Goal: Task Accomplishment & Management: Complete application form

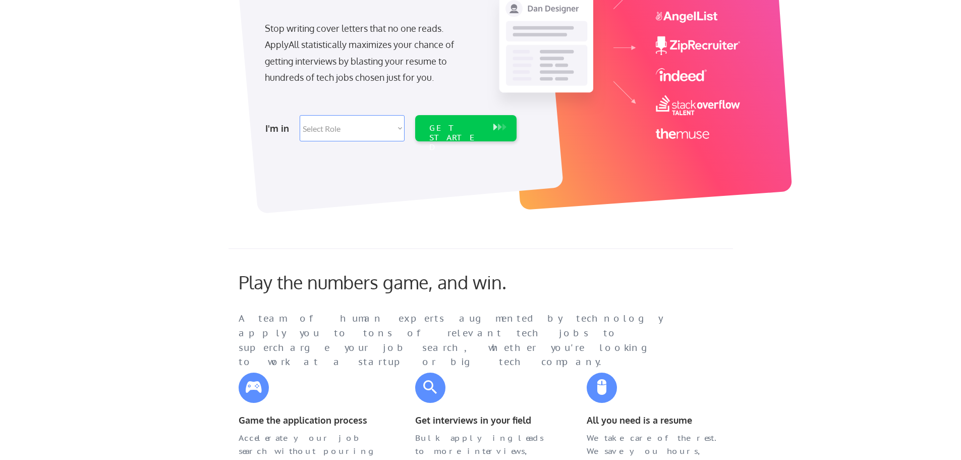
scroll to position [101, 0]
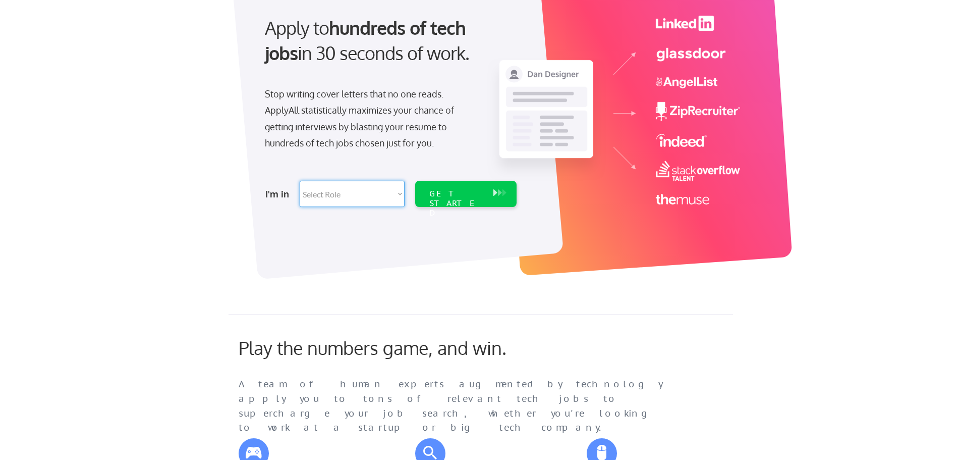
click at [358, 196] on select "Select Role Software Engineering Product Management Customer Success Sales UI/U…" at bounding box center [352, 194] width 105 height 26
select select ""hr_recruiting""
click at [300, 181] on select "Select Role Software Engineering Product Management Customer Success Sales UI/U…" at bounding box center [352, 194] width 105 height 26
select select ""hr_recruiting""
click at [466, 192] on div "GET STARTED" at bounding box center [456, 203] width 54 height 29
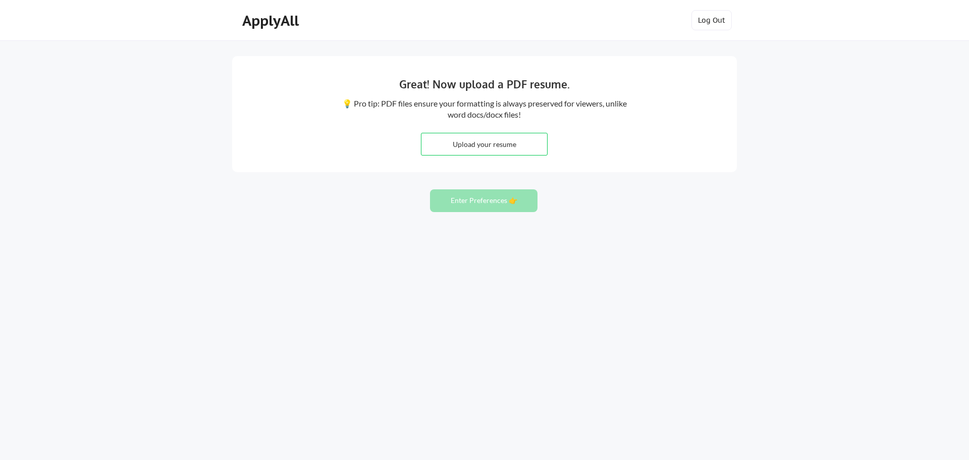
click at [496, 140] on input "file" at bounding box center [484, 144] width 126 height 22
type input "C:\fakepath\Davenport_Resume-250716.docx"
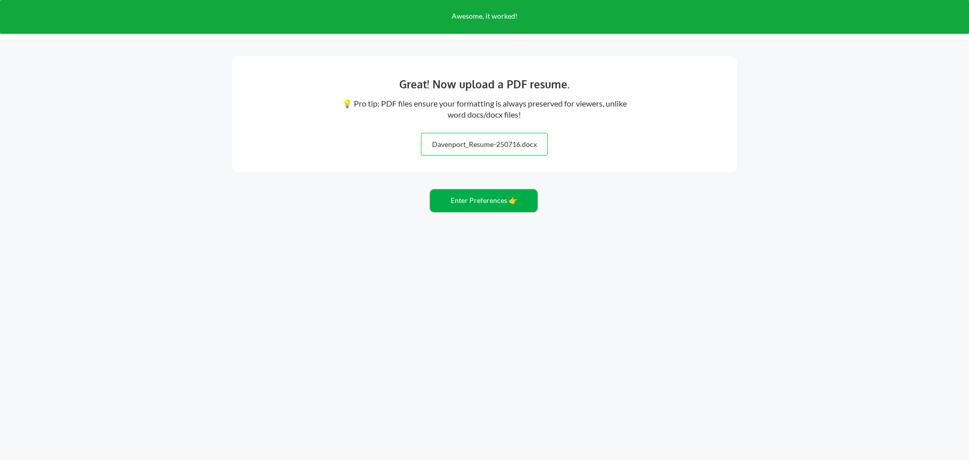
click at [477, 202] on button "Enter Preferences 👉" at bounding box center [483, 200] width 107 height 23
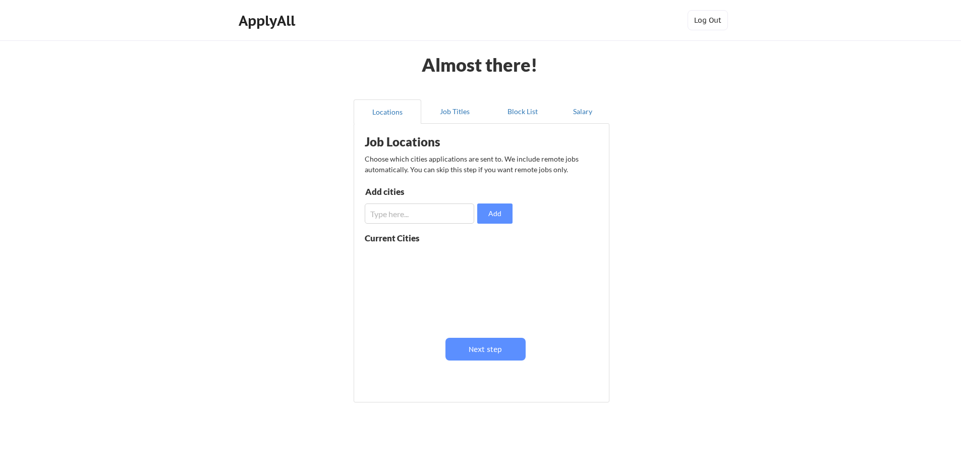
click at [460, 222] on input "input" at bounding box center [420, 213] width 110 height 20
type input "Grand Junction, CO"
click at [490, 219] on button "Add" at bounding box center [494, 213] width 35 height 20
click at [459, 125] on div "Job Locations Choose which cities applications are sent to. We include remote j…" at bounding box center [482, 262] width 256 height 279
click at [458, 125] on div "Job Locations Choose which cities applications are sent to. We include remote j…" at bounding box center [482, 262] width 256 height 279
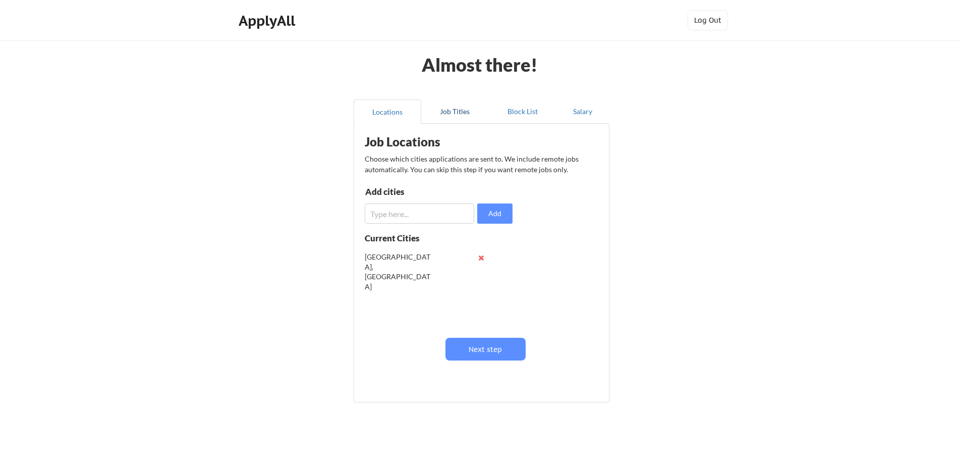
click at [462, 117] on button "Job Titles" at bounding box center [455, 111] width 68 height 24
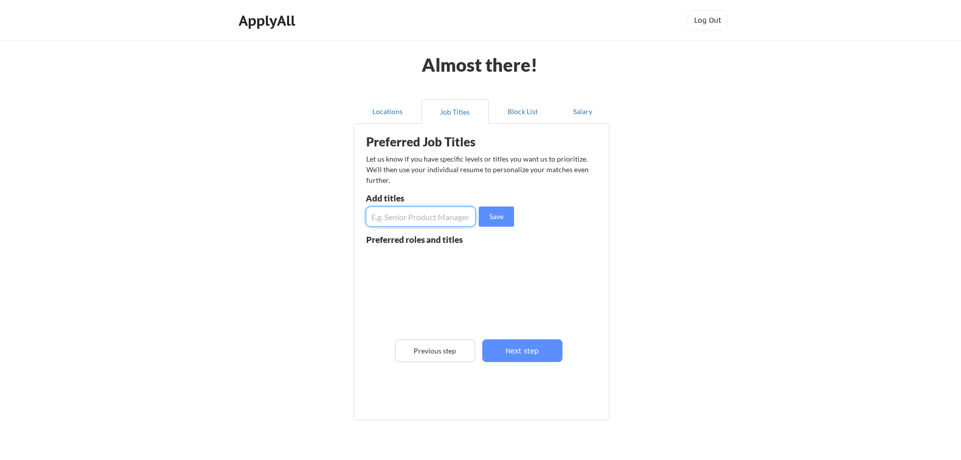
click at [438, 216] on input "input" at bounding box center [421, 216] width 110 height 20
type input "Human Resources"
click at [503, 216] on button "Save" at bounding box center [496, 216] width 35 height 20
click at [420, 205] on div "Preferred Job Titles Let us know if you have specific levels or titles you want…" at bounding box center [483, 269] width 249 height 281
type input "Administrative"
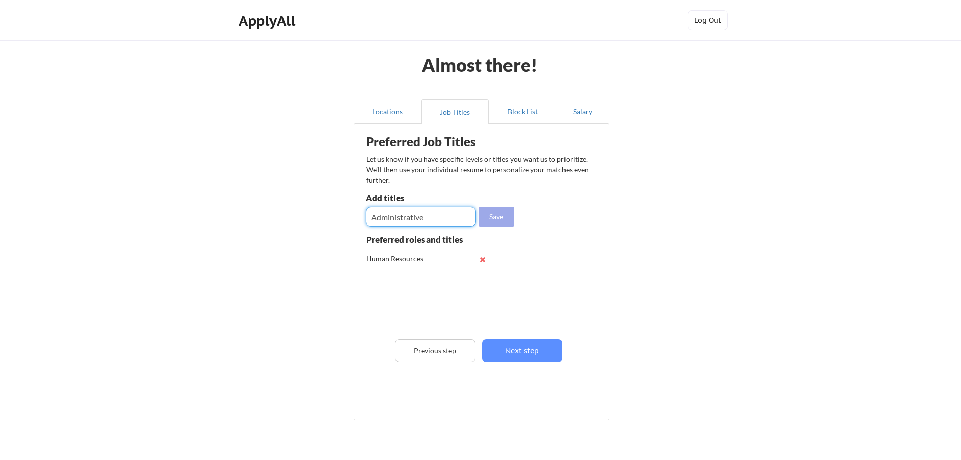
click at [495, 217] on button "Save" at bounding box center [496, 216] width 35 height 20
click at [440, 218] on input "input" at bounding box center [421, 216] width 110 height 20
type input "Management Trainee"
drag, startPoint x: 487, startPoint y: 207, endPoint x: 495, endPoint y: 224, distance: 18.7
click at [487, 207] on button "Save" at bounding box center [496, 216] width 35 height 20
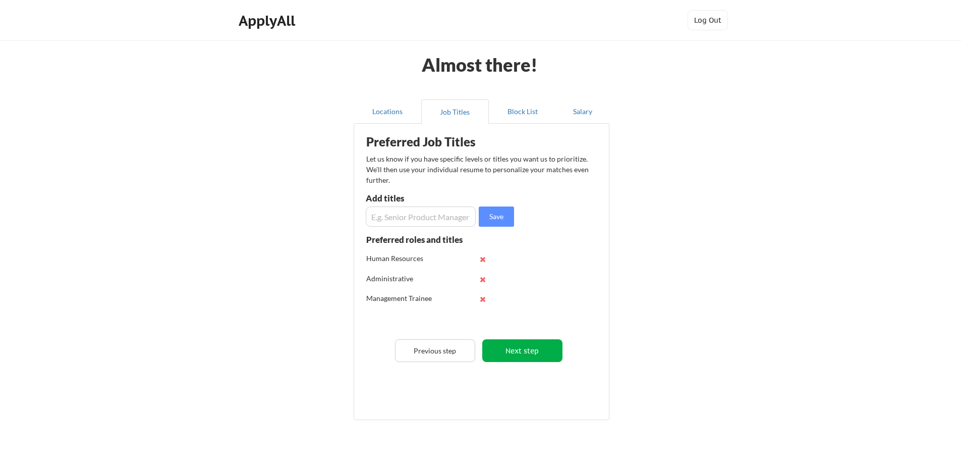
click at [538, 353] on button "Next step" at bounding box center [522, 350] width 80 height 23
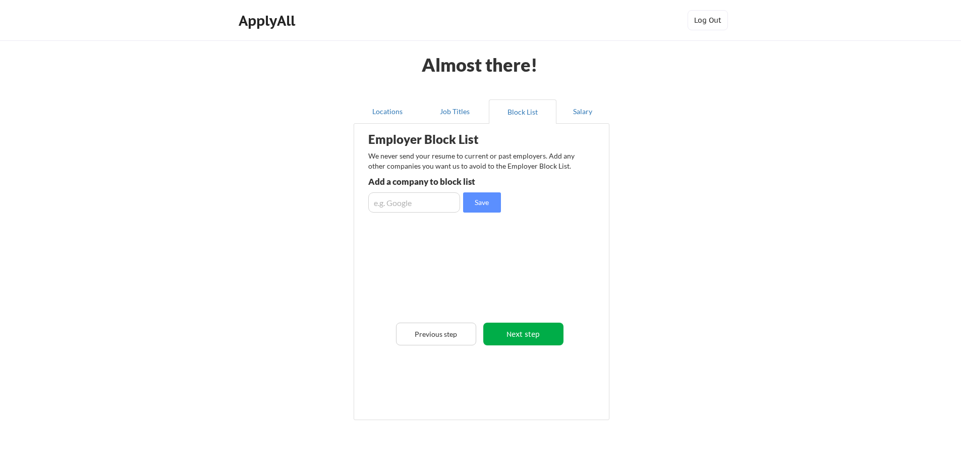
click at [512, 325] on button "Next step" at bounding box center [523, 333] width 80 height 23
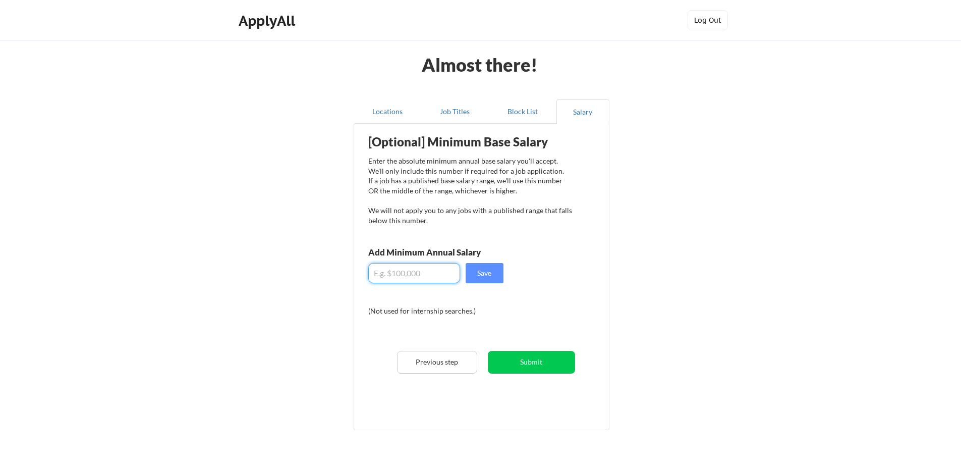
click at [430, 276] on input "input" at bounding box center [414, 273] width 92 height 20
type input "$50,000"
click at [470, 270] on button "Save" at bounding box center [485, 273] width 38 height 20
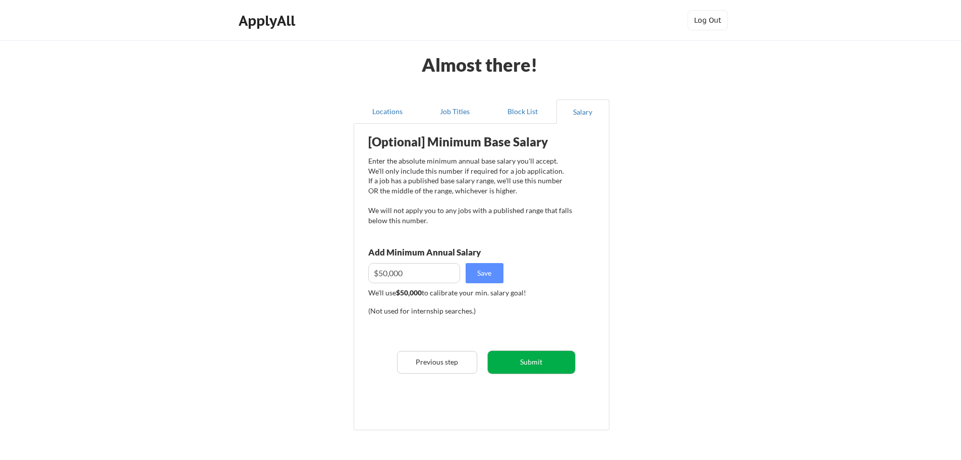
click at [505, 355] on button "Submit" at bounding box center [531, 362] width 87 height 23
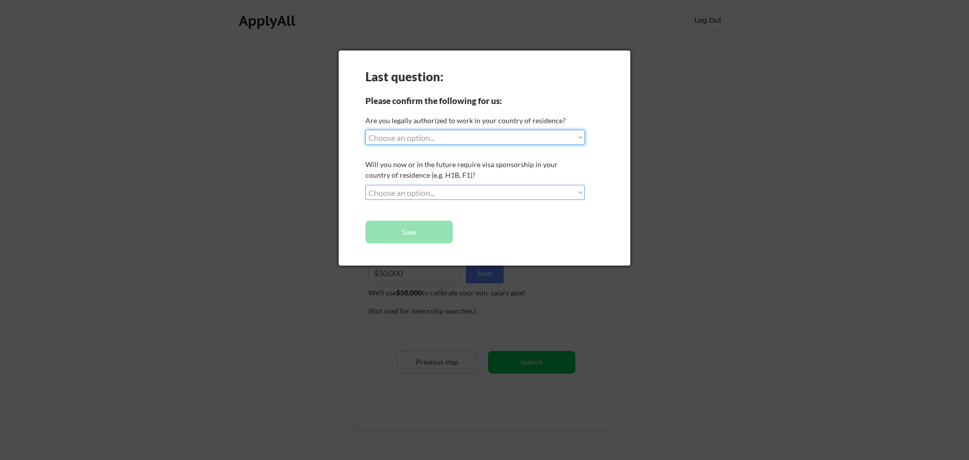
click at [472, 136] on select "Choose an option... Yes, I am a US Citizen Yes, I am a Canadian Citizen Yes, I …" at bounding box center [475, 137] width 220 height 15
select select ""yes__i_am_a_us_citizen""
click at [365, 130] on select "Choose an option... Yes, I am a US Citizen Yes, I am a Canadian Citizen Yes, I …" at bounding box center [475, 137] width 220 height 15
click at [451, 188] on select "Choose an option... No, I will not need sponsorship Yes, I will need sponsorship" at bounding box center [475, 192] width 220 height 15
select select ""no__i_will_not_need_sponsorship""
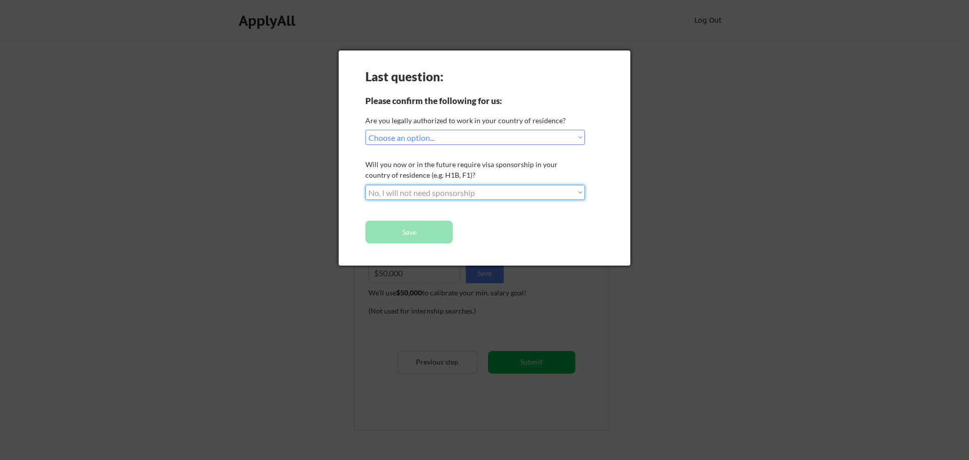
click at [365, 185] on select "Choose an option... No, I will not need sponsorship Yes, I will need sponsorship" at bounding box center [475, 192] width 220 height 15
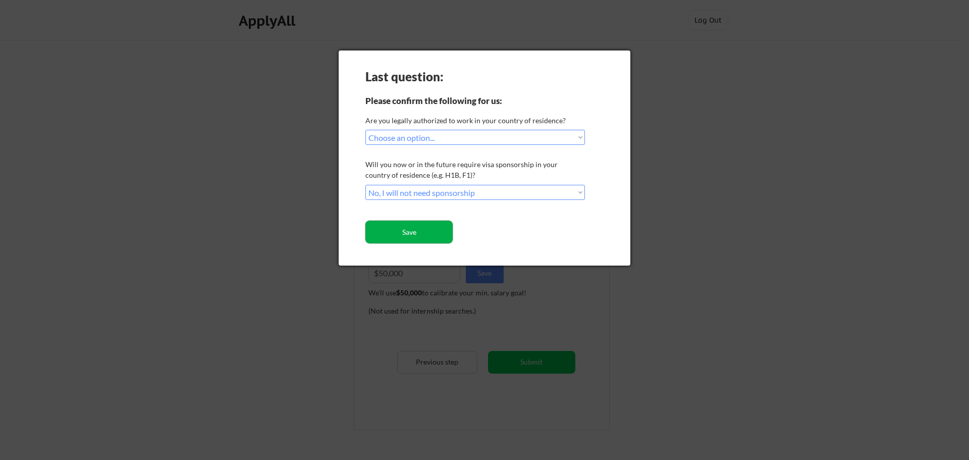
click at [429, 230] on button "Save" at bounding box center [408, 232] width 87 height 23
